Goal: Transaction & Acquisition: Obtain resource

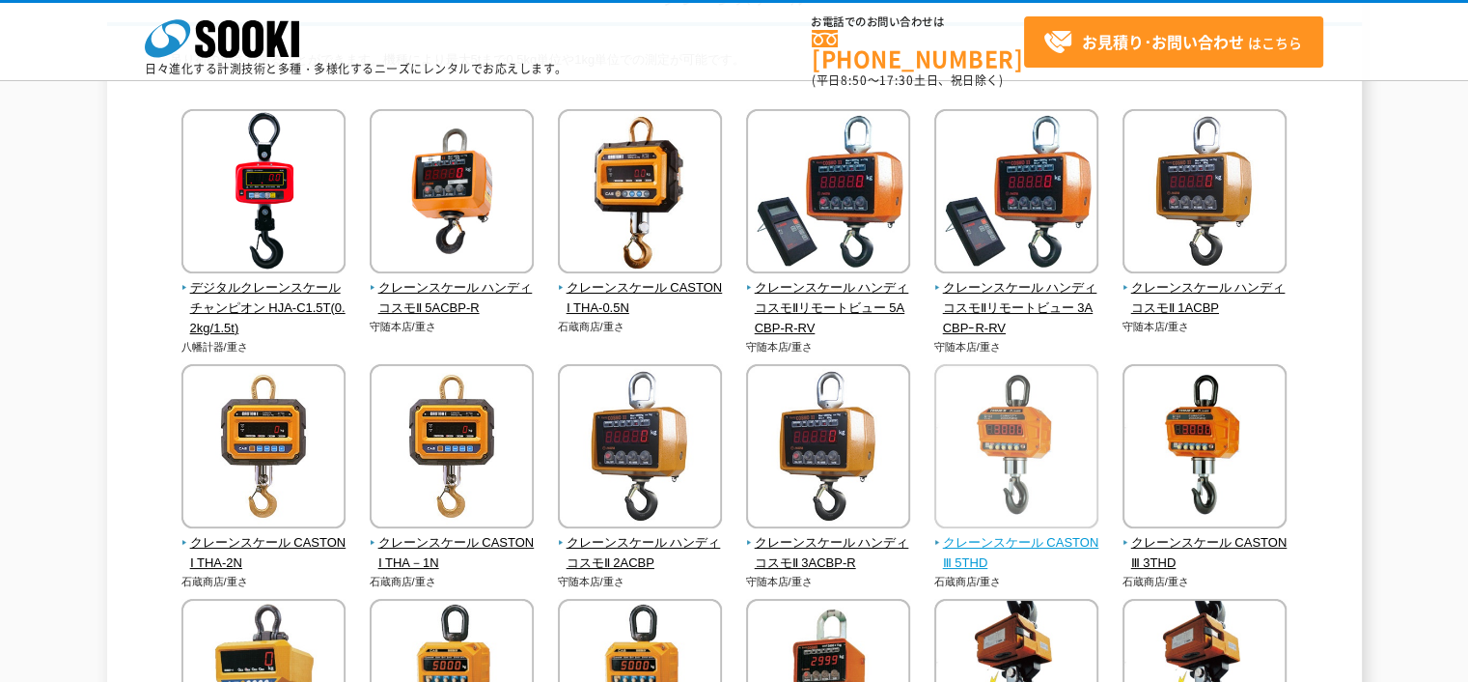
scroll to position [97, 0]
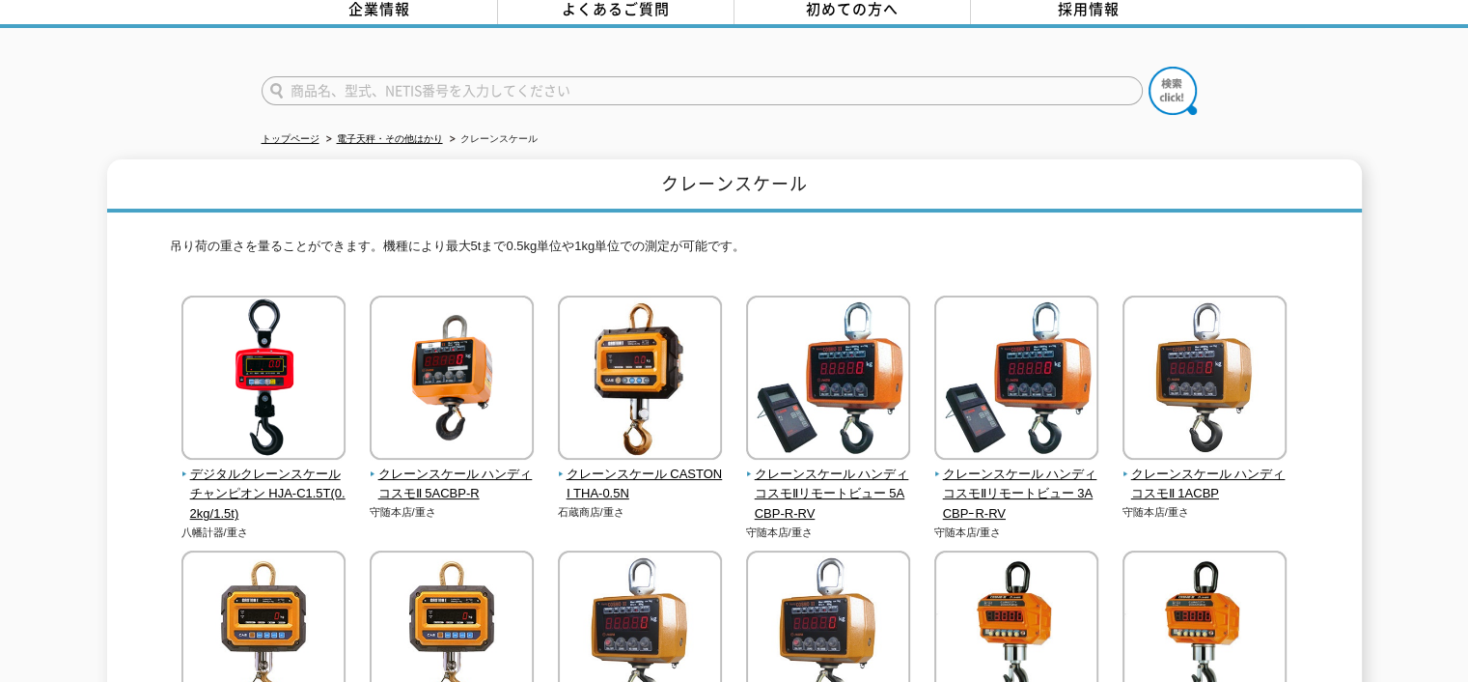
click at [552, 180] on h1 "クレーンスケール" at bounding box center [734, 185] width 1255 height 53
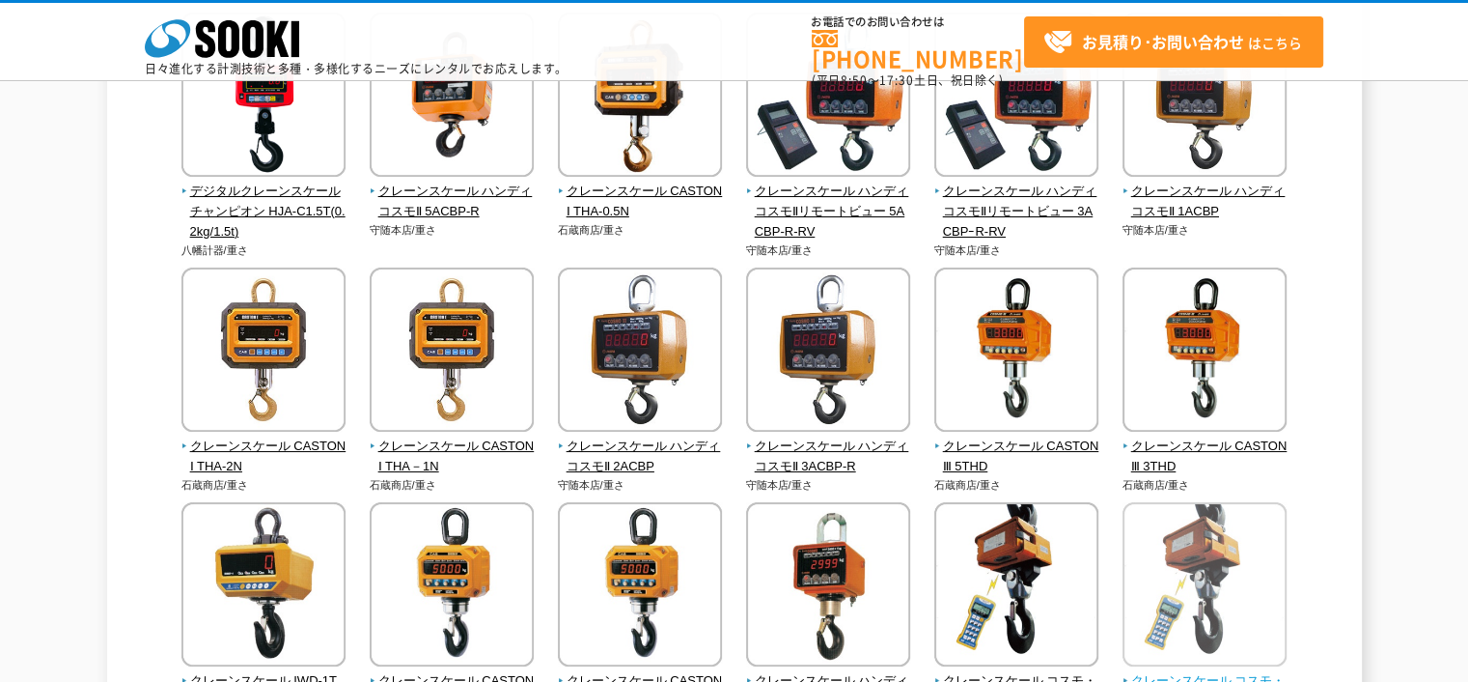
scroll to position [483, 0]
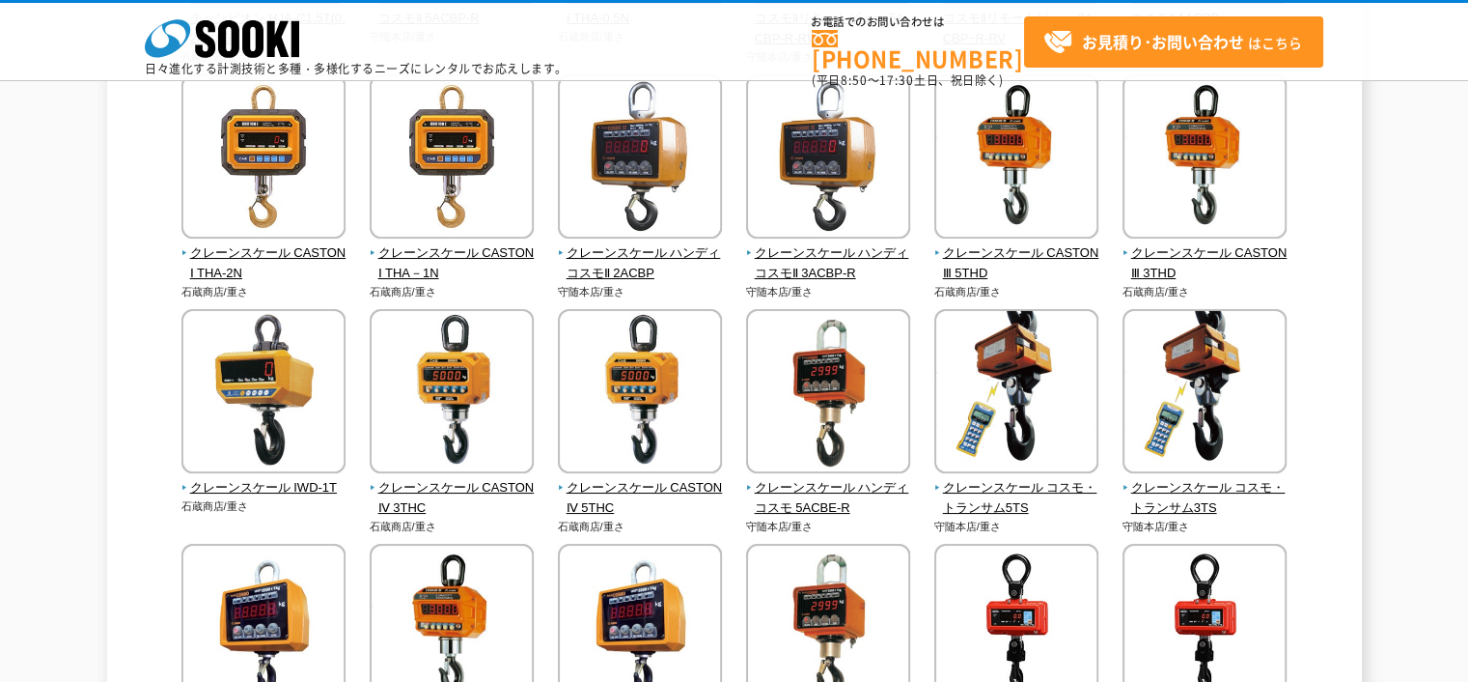
click at [132, 231] on div "クレーンスケール 吊り荷の重さを量ることができます。機種により最大5tまで0.5kg単位や1kg単位での測定が可能です。 デジタルクレーンスケール チャンピオ…" at bounding box center [734, 370] width 1255 height 1373
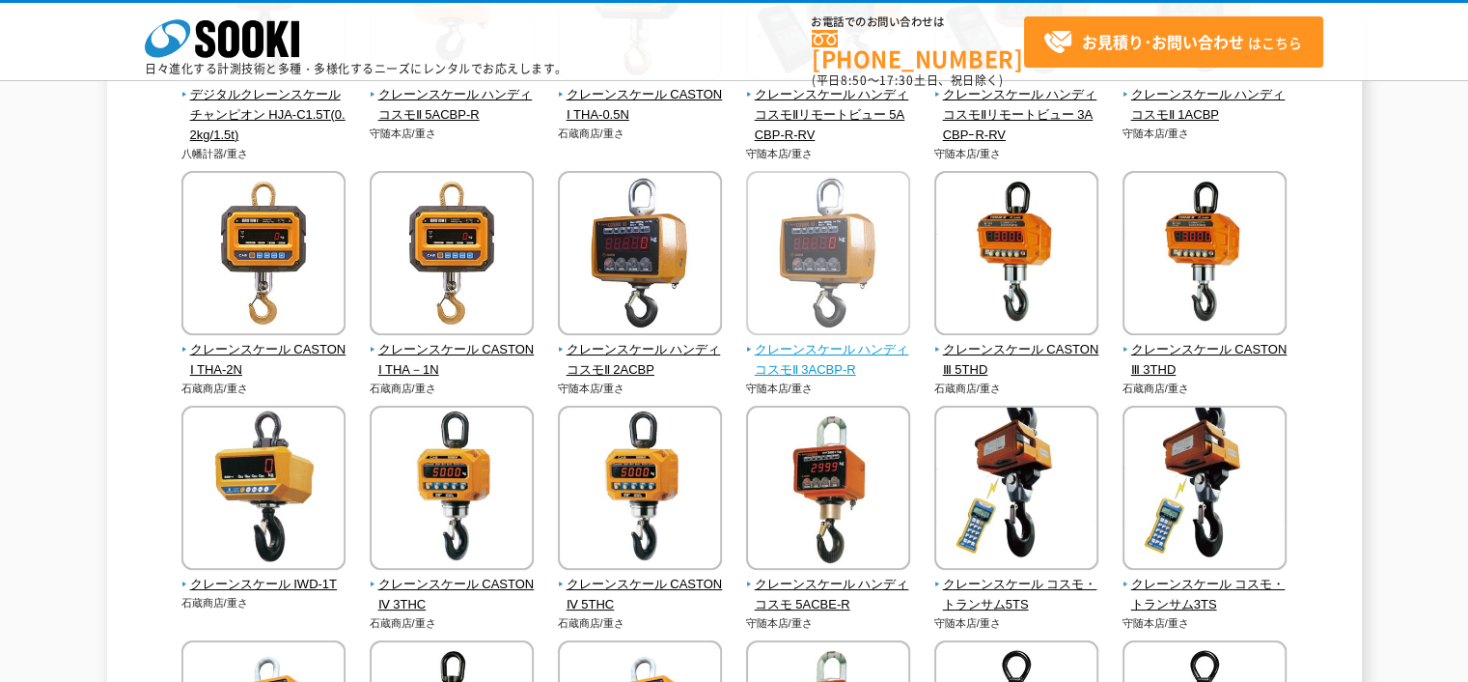
click at [861, 329] on img at bounding box center [828, 255] width 164 height 169
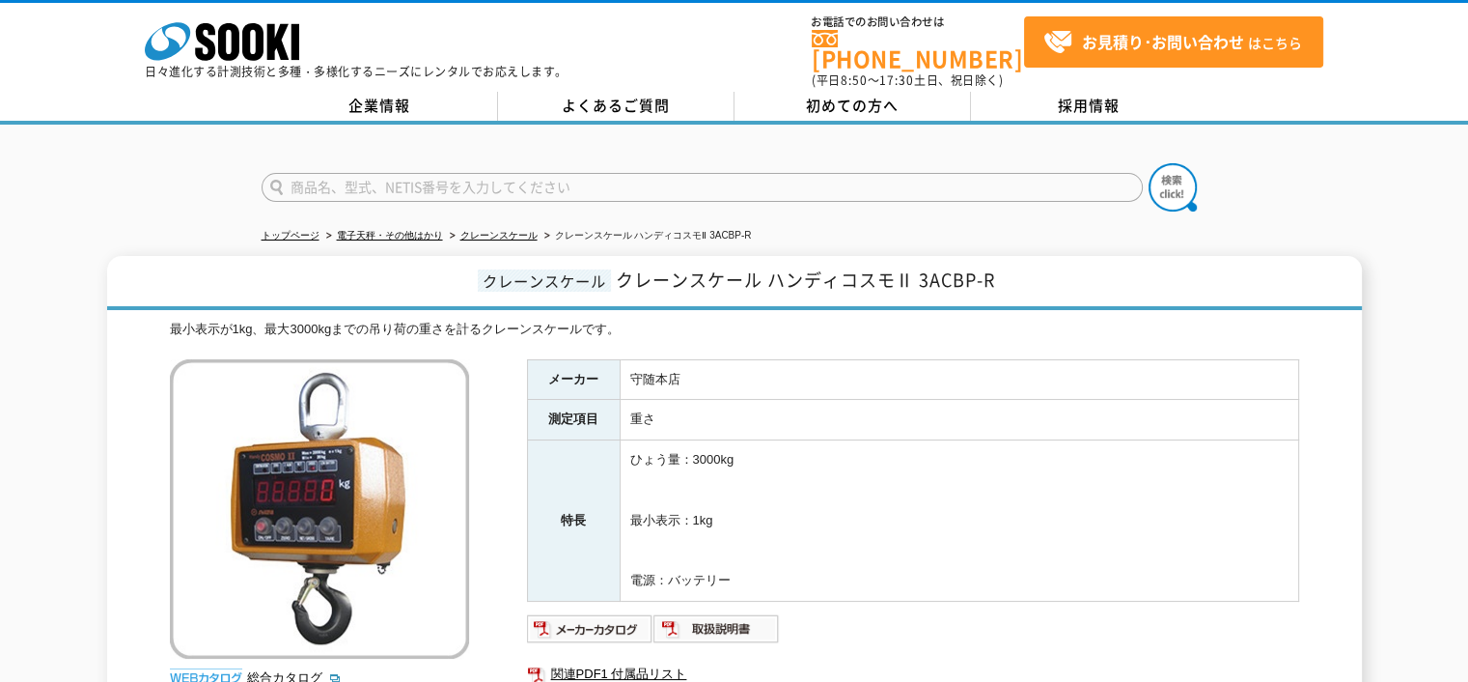
click at [316, 173] on input "text" at bounding box center [702, 187] width 881 height 29
type input "おくだけ"
click at [1149, 163] on button at bounding box center [1173, 187] width 48 height 48
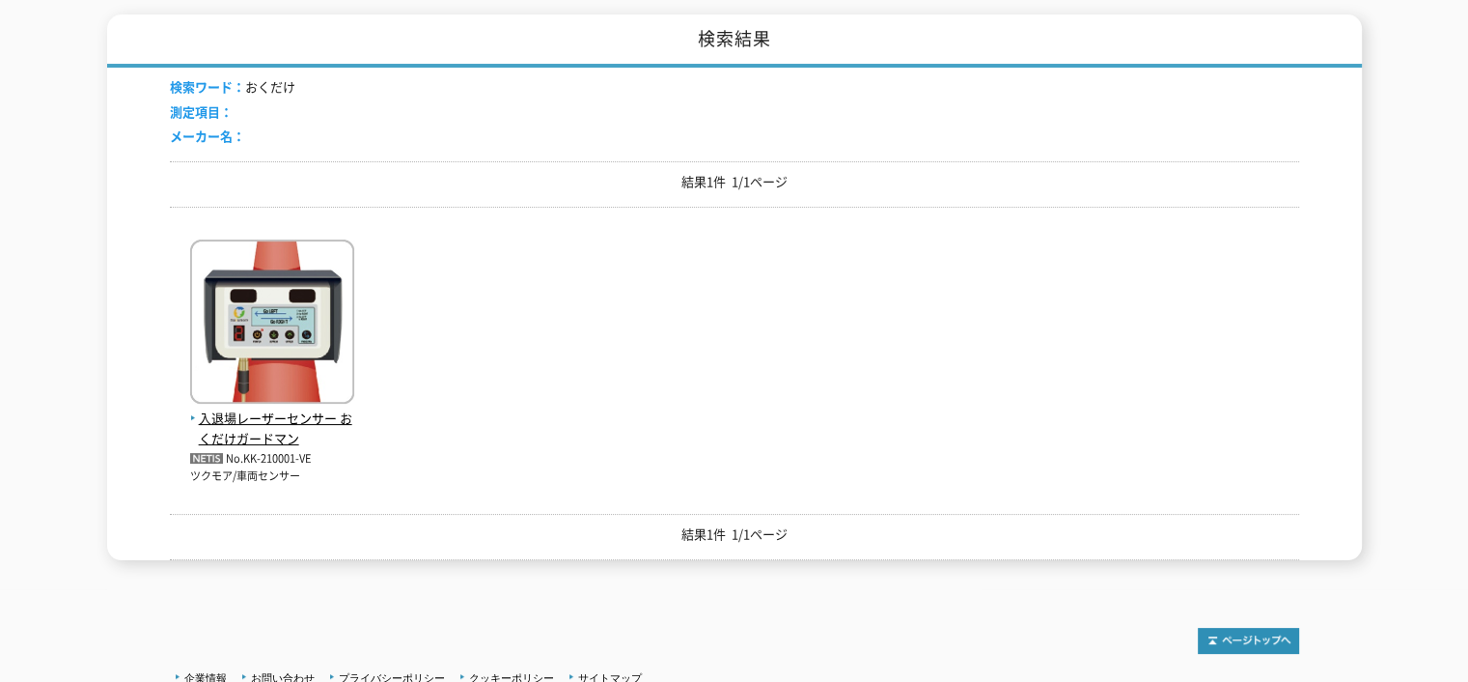
scroll to position [386, 0]
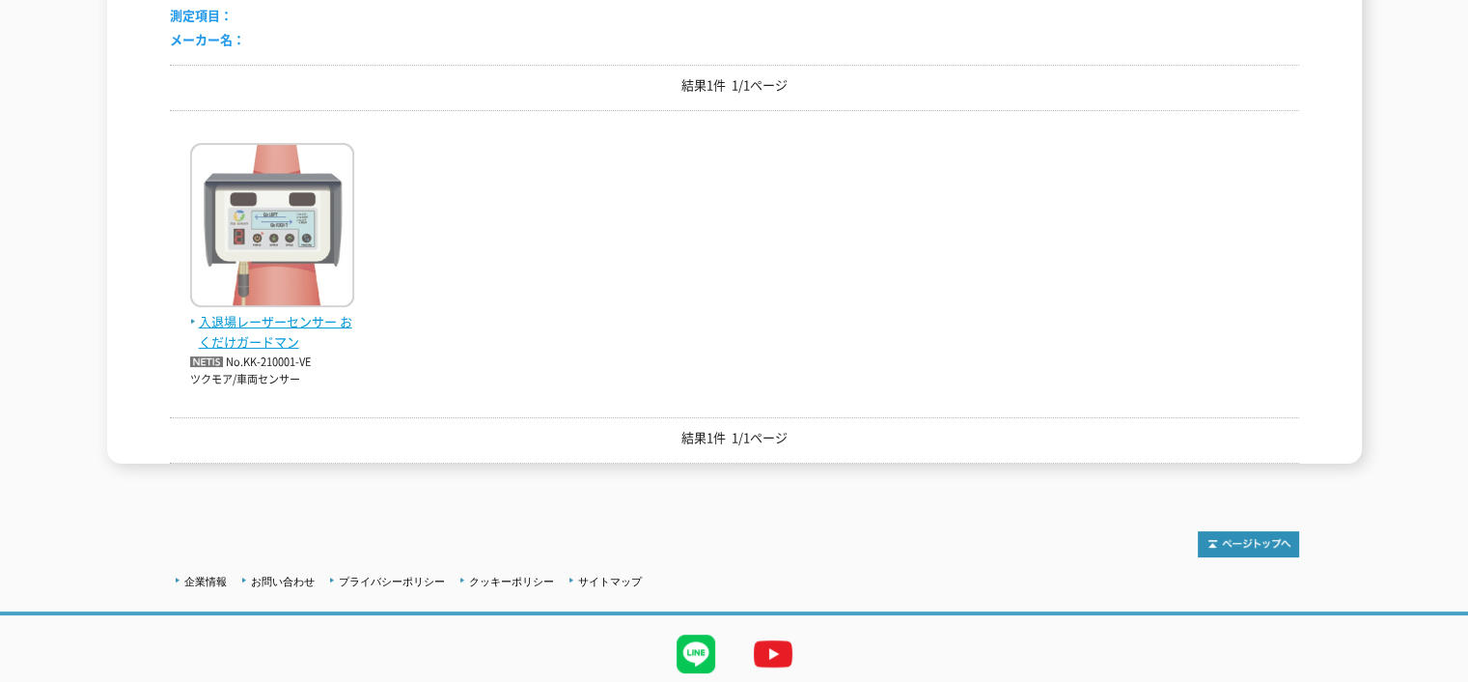
click at [282, 317] on span "入退場レーザーセンサー おくだけガードマン" at bounding box center [272, 332] width 164 height 41
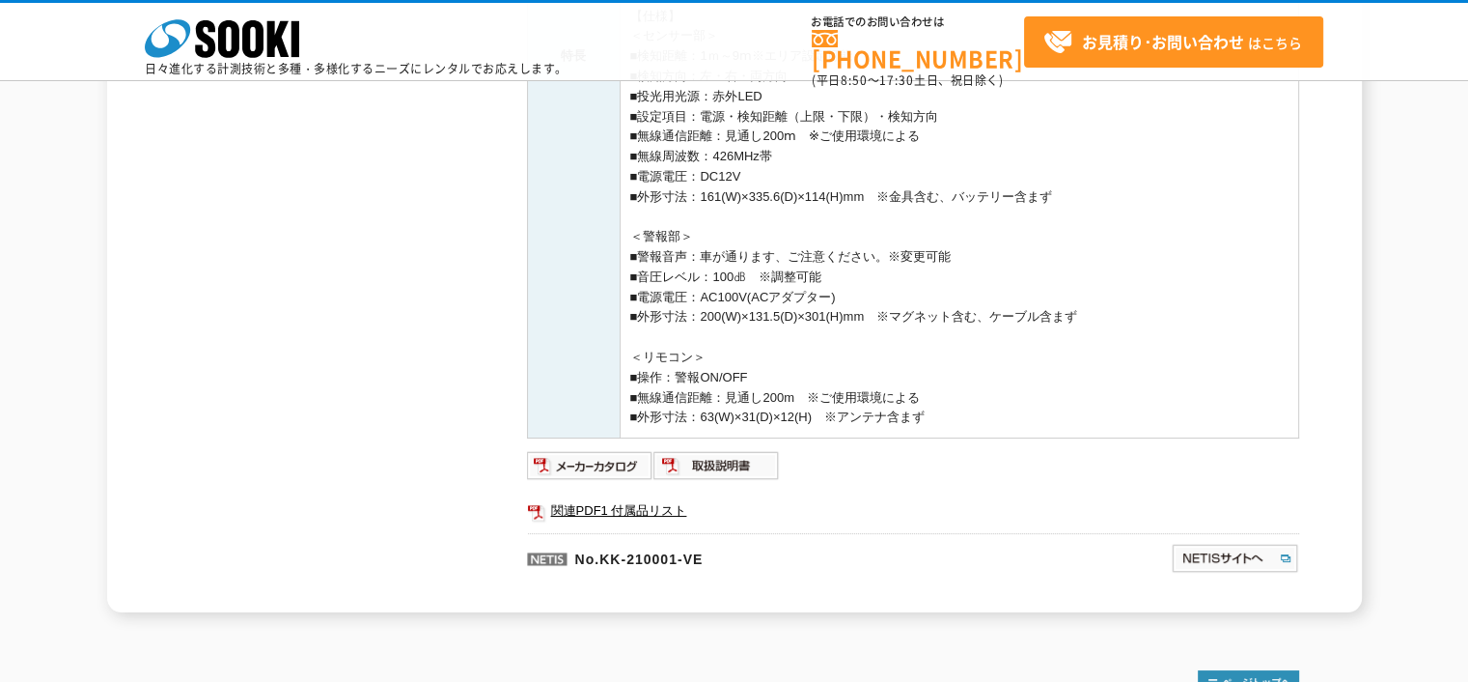
scroll to position [869, 0]
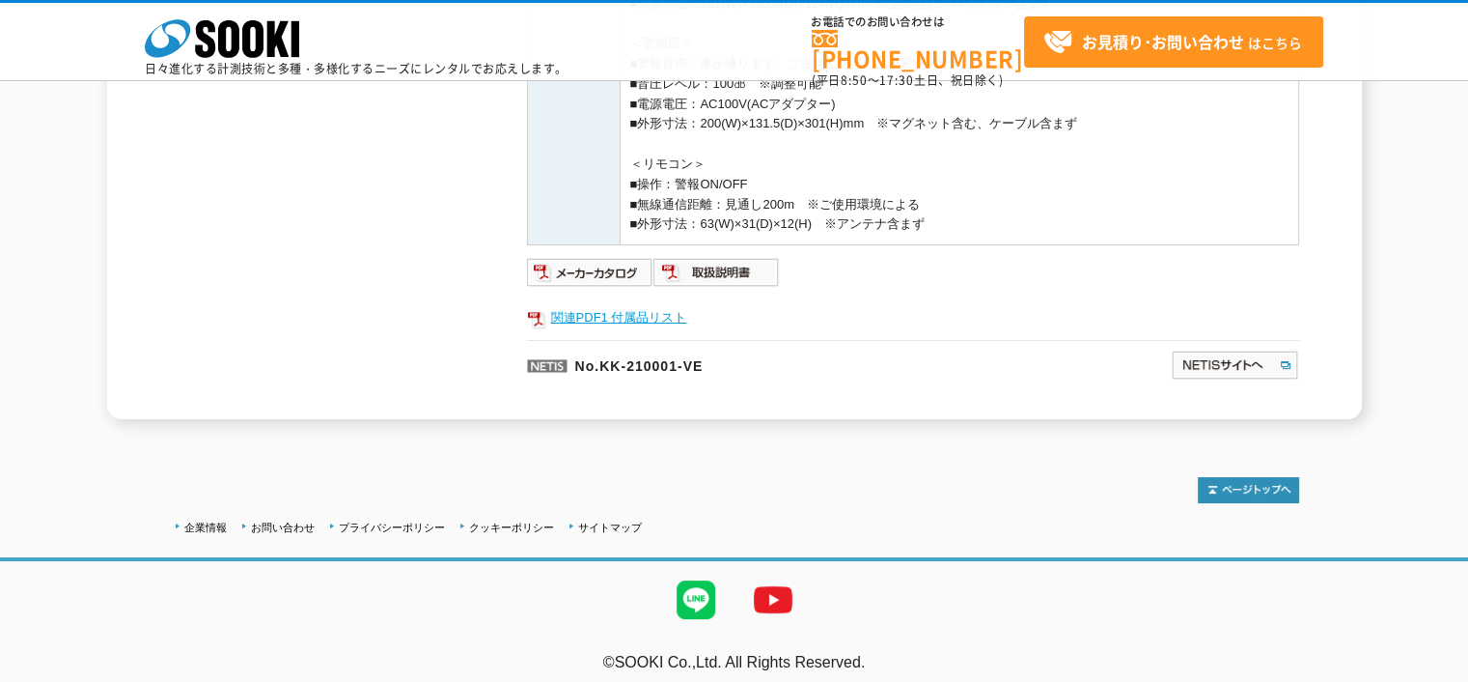
click at [633, 320] on link "関連PDF1 付属品リスト" at bounding box center [913, 317] width 772 height 25
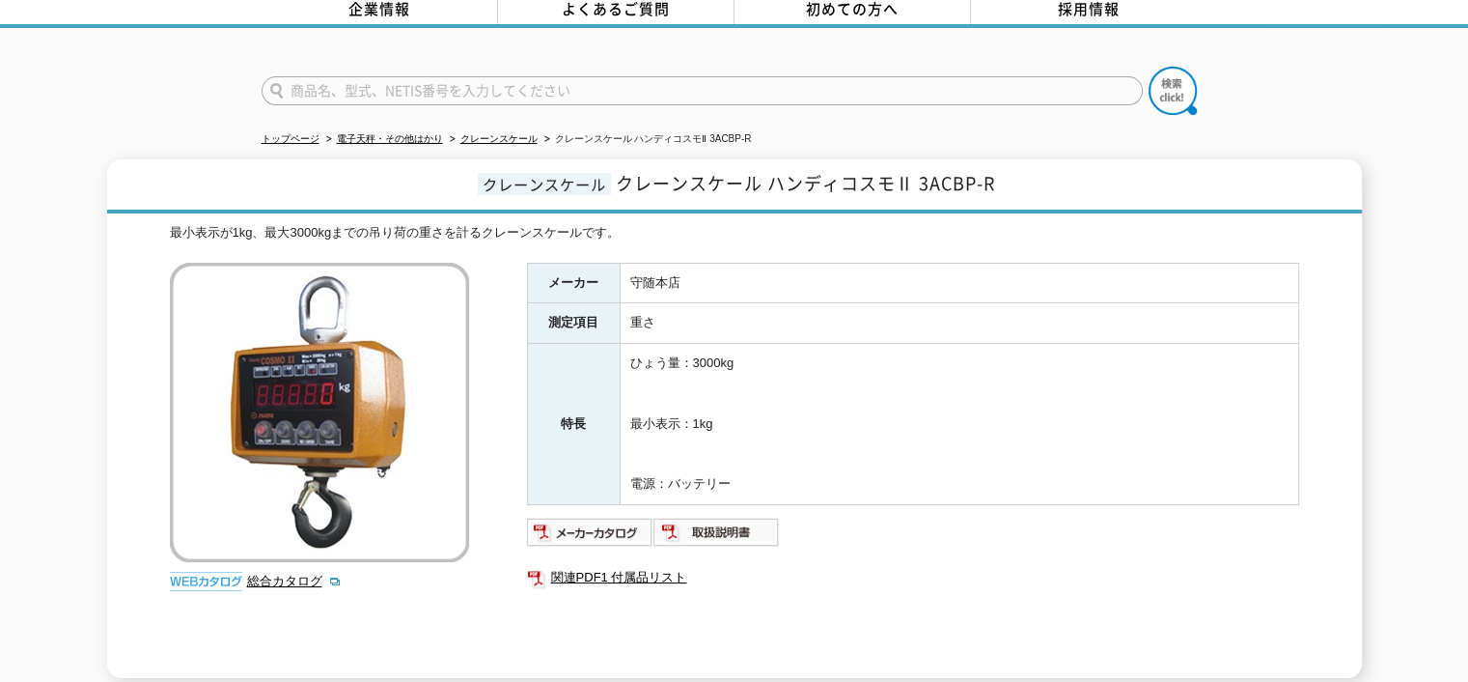
scroll to position [193, 0]
